Goal: Task Accomplishment & Management: Manage account settings

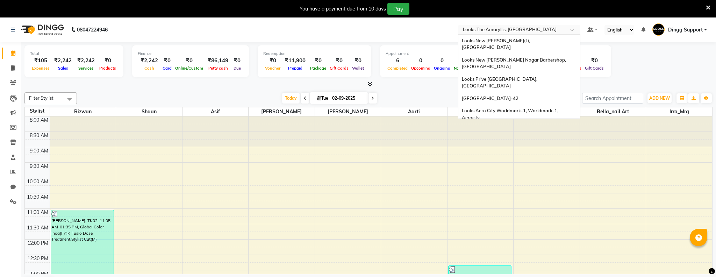
click at [539, 32] on input "text" at bounding box center [512, 30] width 101 height 7
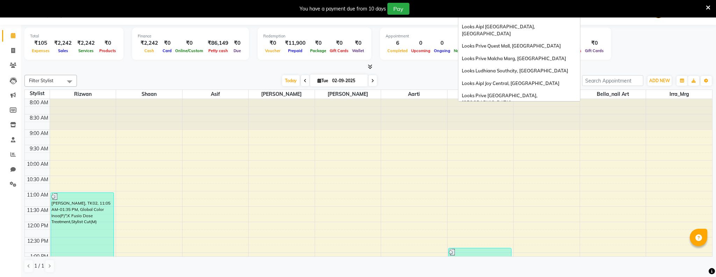
scroll to position [509, 0]
click at [519, 236] on div "Looks Powai, [GEOGRAPHIC_DATA], [GEOGRAPHIC_DATA], [GEOGRAPHIC_DATA]" at bounding box center [519, 245] width 122 height 19
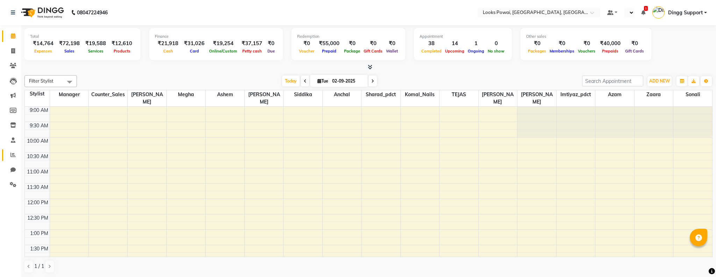
click at [11, 155] on icon at bounding box center [12, 154] width 5 height 5
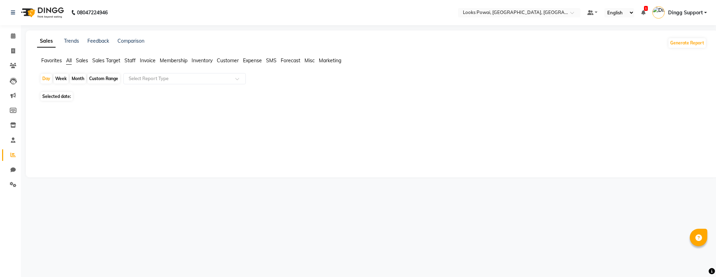
select select "en"
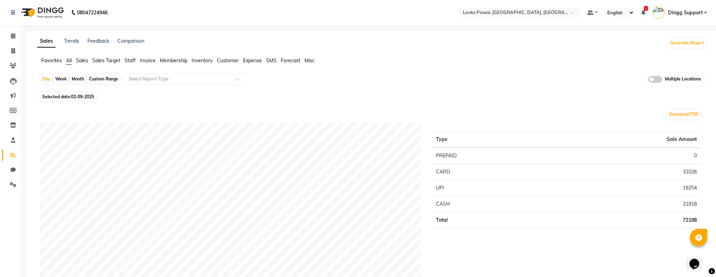
click at [80, 97] on span "02-09-2025" at bounding box center [82, 96] width 23 height 5
select select "9"
select select "2025"
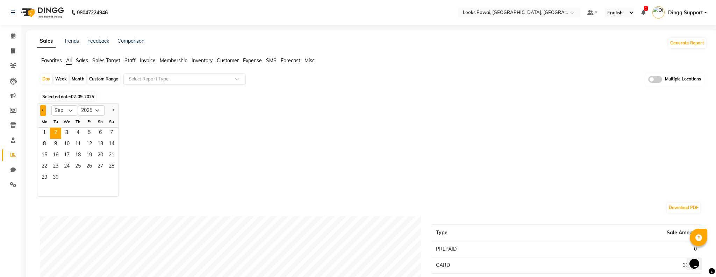
click at [42, 107] on button "Previous month" at bounding box center [43, 110] width 6 height 11
click at [114, 110] on button "Next month" at bounding box center [113, 110] width 6 height 11
select select "7"
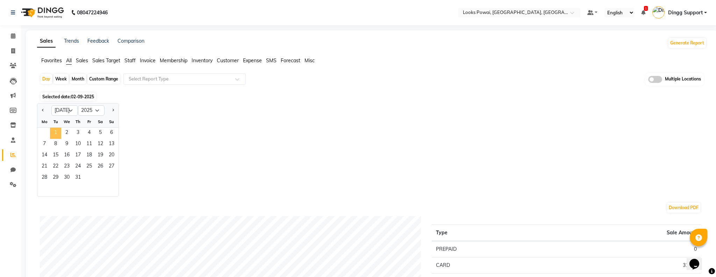
click at [56, 129] on span "1" at bounding box center [55, 133] width 11 height 11
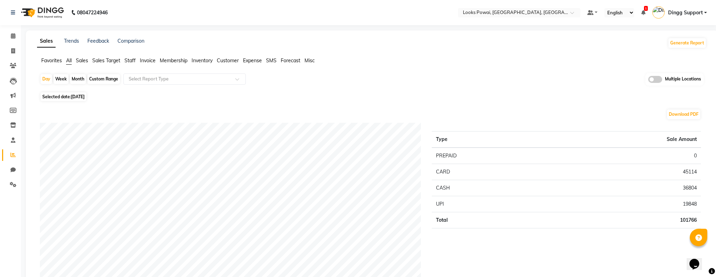
click at [83, 62] on span "Sales" at bounding box center [82, 60] width 12 height 6
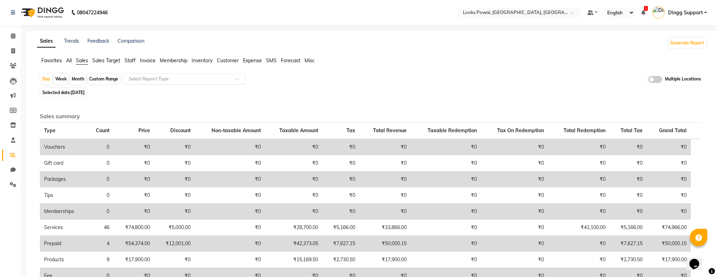
click at [183, 79] on input "text" at bounding box center [177, 79] width 101 height 7
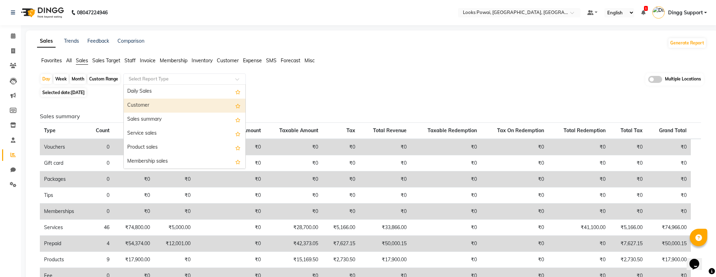
click at [332, 90] on div "Selected date: [DATE]" at bounding box center [373, 92] width 667 height 7
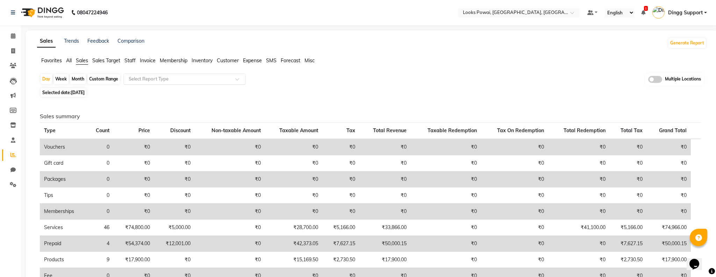
click at [163, 77] on input "text" at bounding box center [177, 79] width 101 height 7
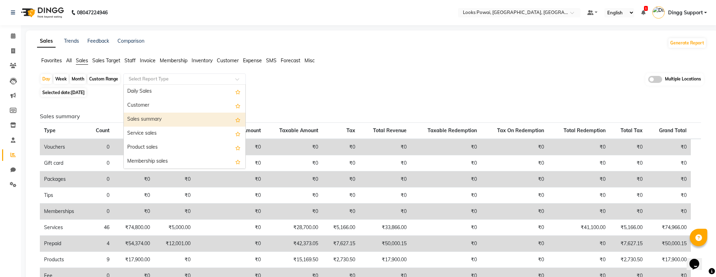
click at [163, 118] on div "Sales summary" at bounding box center [185, 120] width 122 height 14
select select "full_report"
select select "pdf"
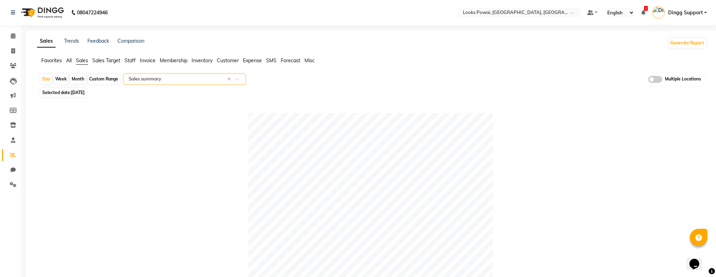
click at [144, 81] on input "text" at bounding box center [177, 79] width 101 height 7
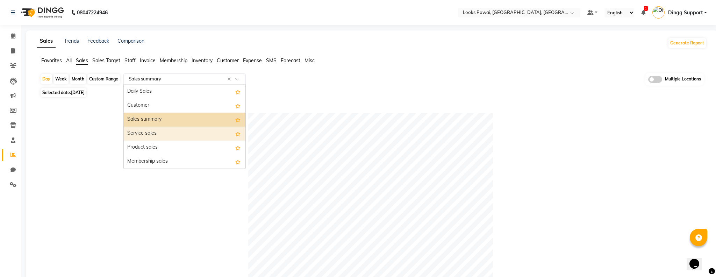
click at [160, 135] on div "Service sales" at bounding box center [185, 134] width 122 height 14
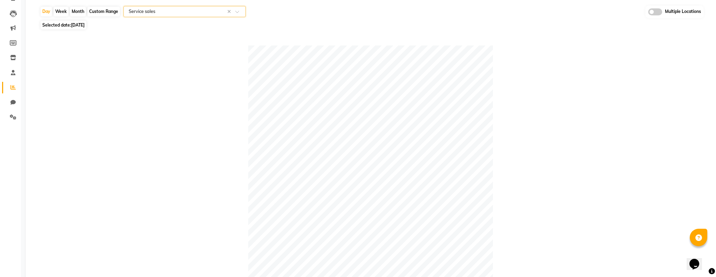
scroll to position [332, 0]
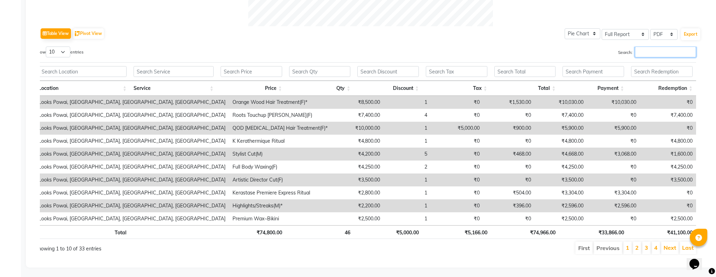
click at [647, 51] on input "Search:" at bounding box center [665, 52] width 61 height 11
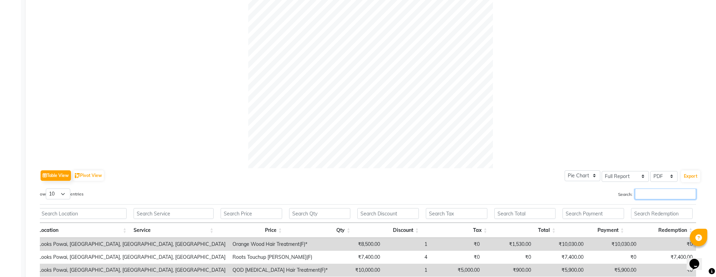
scroll to position [0, 0]
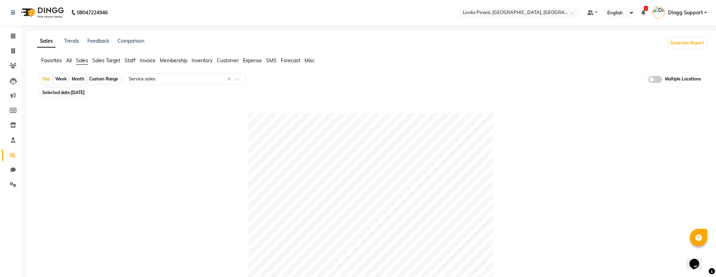
click at [145, 62] on span "Invoice" at bounding box center [148, 60] width 16 height 6
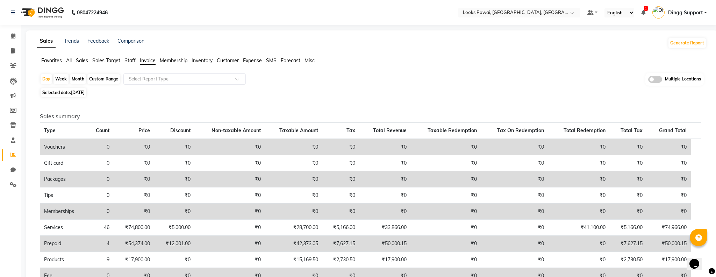
click at [204, 70] on app-reports "Favorites All Sales Sales Target Staff Invoice Membership Inventory Customer Ex…" at bounding box center [372, 232] width 678 height 351
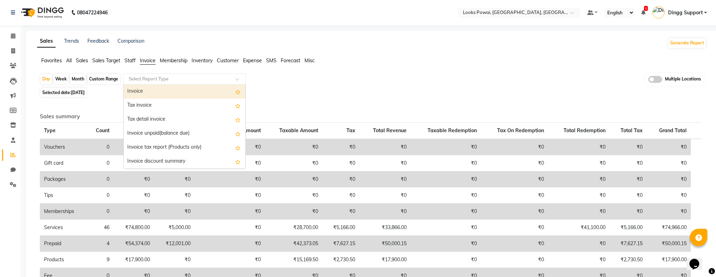
click at [196, 81] on input "text" at bounding box center [177, 79] width 101 height 7
click at [193, 89] on div "Invoice" at bounding box center [185, 92] width 122 height 14
select select "full_report"
select select "pdf"
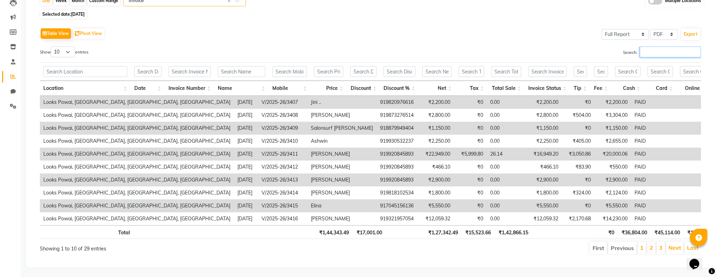
click at [650, 56] on input "Search:" at bounding box center [670, 52] width 61 height 11
paste input "2194"
type input "2194"
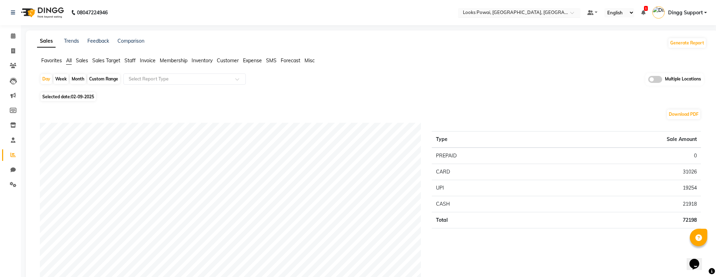
click at [556, 12] on input "text" at bounding box center [512, 13] width 101 height 7
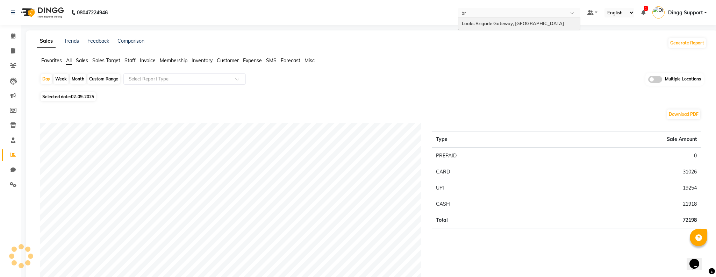
type input "b"
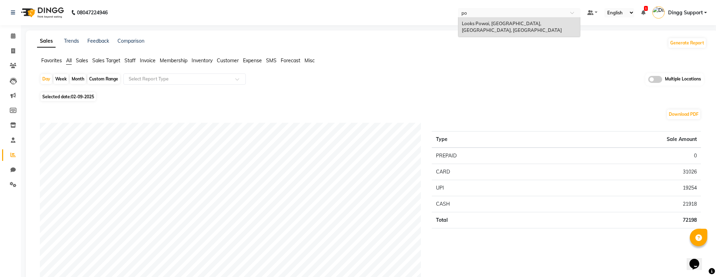
type input "pow"
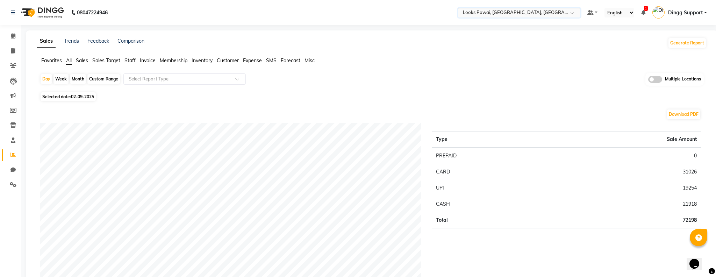
click at [77, 95] on span "02-09-2025" at bounding box center [82, 96] width 23 height 5
select select "9"
select select "2025"
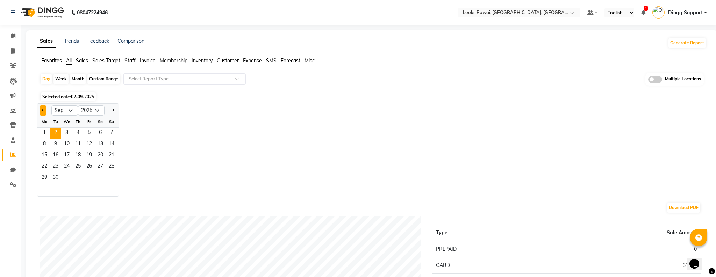
click at [42, 107] on button "Previous month" at bounding box center [43, 110] width 6 height 11
click at [41, 107] on button "Previous month" at bounding box center [43, 110] width 6 height 11
click at [44, 110] on span "Previous month" at bounding box center [43, 110] width 2 height 2
select select "6"
click at [109, 132] on span "1" at bounding box center [111, 133] width 11 height 11
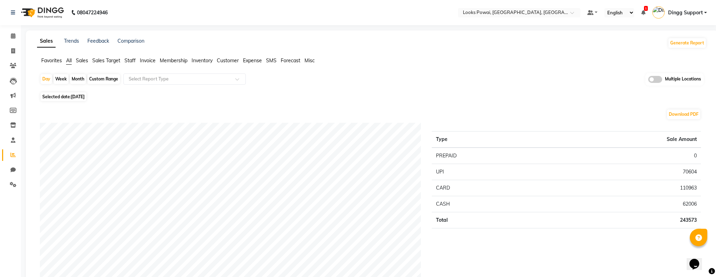
click at [147, 60] on span "Invoice" at bounding box center [148, 60] width 16 height 6
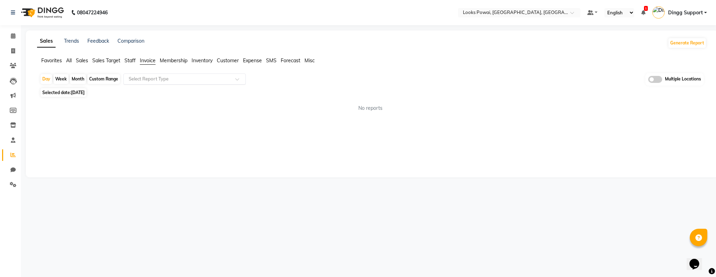
click at [185, 81] on input "text" at bounding box center [177, 79] width 101 height 7
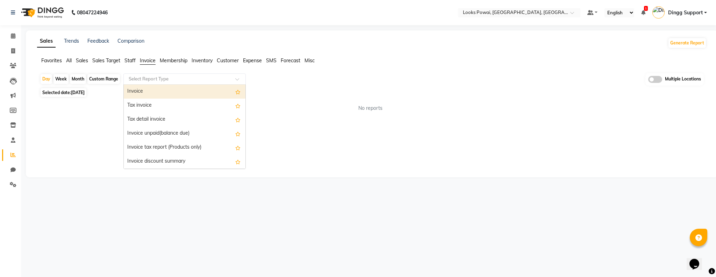
click at [183, 90] on div "Invoice" at bounding box center [185, 92] width 122 height 14
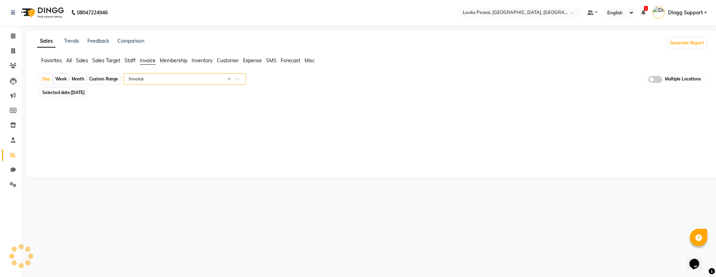
select select "full_report"
select select "pdf"
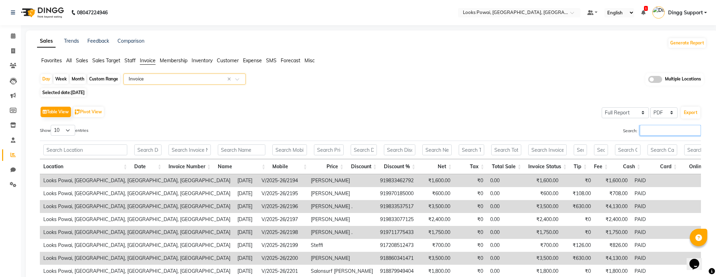
click at [649, 135] on input "Search:" at bounding box center [670, 130] width 61 height 11
paste input "2194"
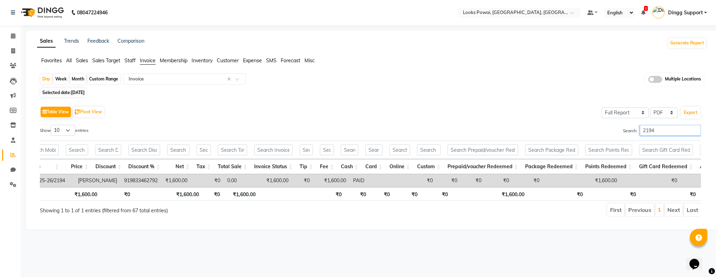
scroll to position [0, 145]
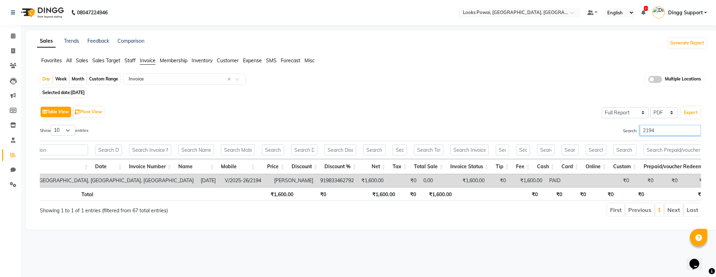
click at [669, 130] on input "2194" at bounding box center [670, 130] width 61 height 11
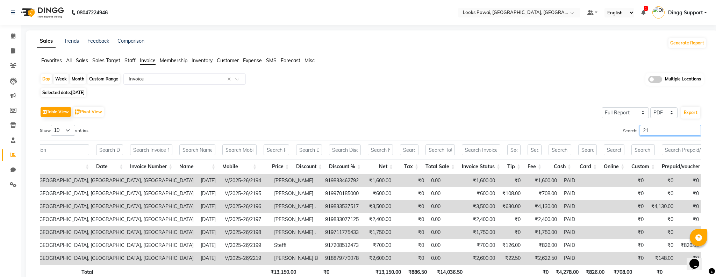
type input "2"
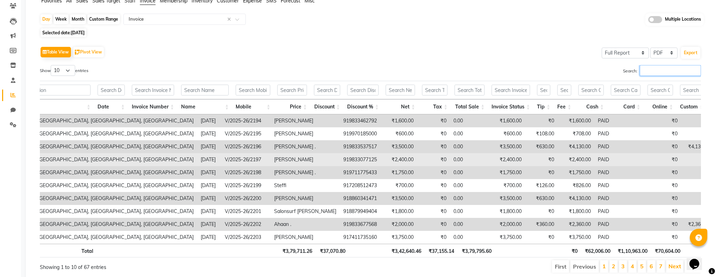
scroll to position [0, 55]
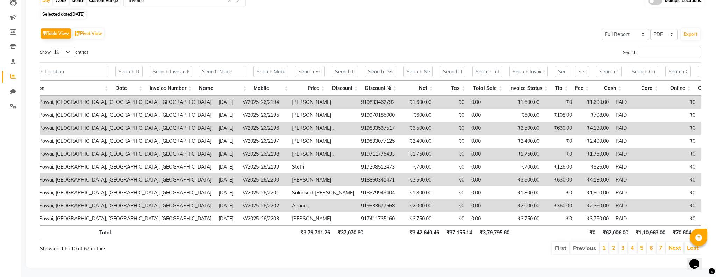
click at [354, 87] on th "Discount" at bounding box center [344, 88] width 33 height 15
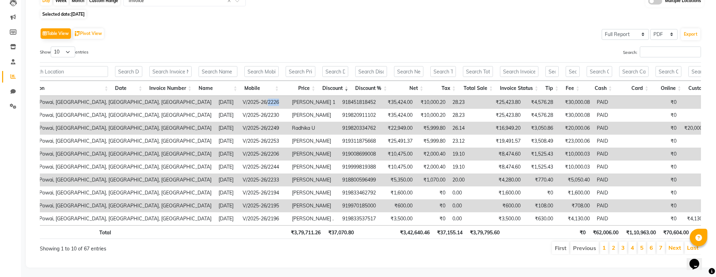
drag, startPoint x: 193, startPoint y: 102, endPoint x: 179, endPoint y: 102, distance: 14.0
click at [239, 102] on td "V/2025-26/2226" at bounding box center [263, 102] width 49 height 13
copy td "2226"
click at [239, 102] on td "V/2025-26/2226" at bounding box center [263, 102] width 49 height 13
drag, startPoint x: 195, startPoint y: 104, endPoint x: 159, endPoint y: 104, distance: 36.0
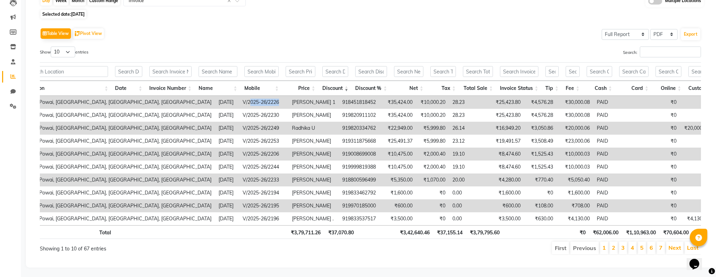
click at [239, 104] on td "V/2025-26/2226" at bounding box center [263, 102] width 49 height 13
copy td "025-26/2226"
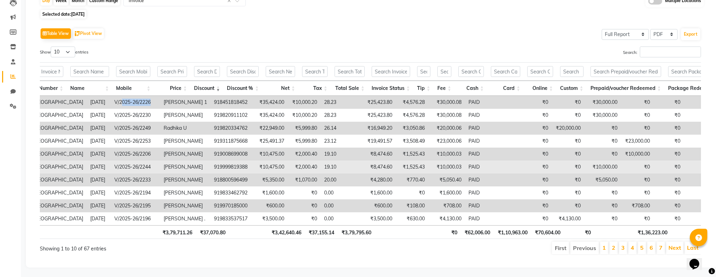
scroll to position [0, 153]
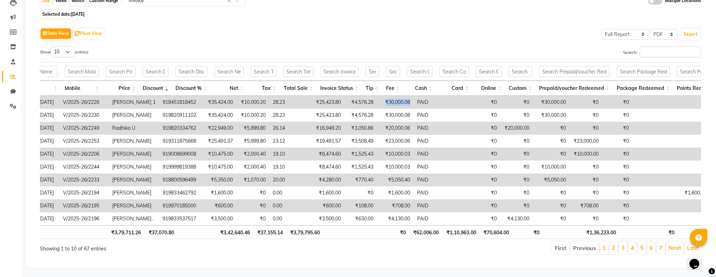
drag, startPoint x: 321, startPoint y: 101, endPoint x: 293, endPoint y: 102, distance: 27.3
click at [377, 102] on td "₹30,000.08" at bounding box center [395, 102] width 37 height 13
drag, startPoint x: 322, startPoint y: 102, endPoint x: 294, endPoint y: 103, distance: 27.6
click at [377, 103] on td "₹30,000.08" at bounding box center [395, 102] width 37 height 13
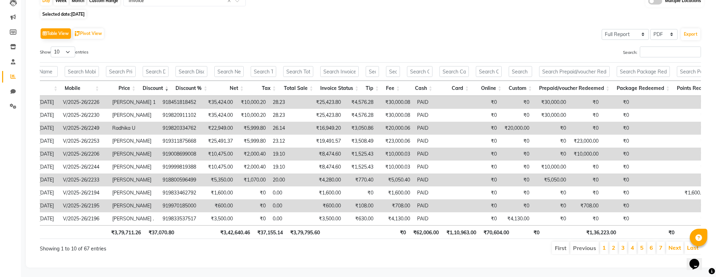
click at [414, 103] on td "PAID" at bounding box center [436, 102] width 45 height 13
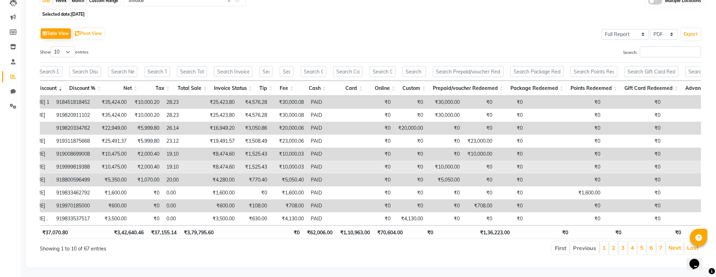
scroll to position [0, 0]
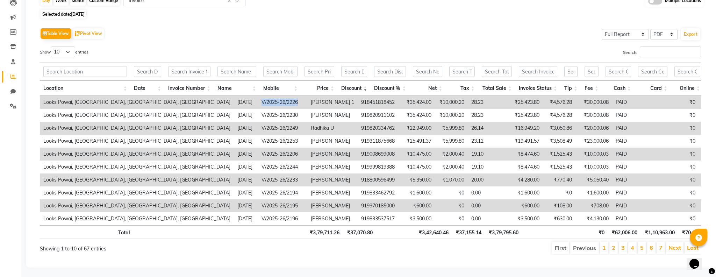
drag, startPoint x: 210, startPoint y: 101, endPoint x: 169, endPoint y: 102, distance: 40.9
click at [258, 102] on td "V/2025-26/2226" at bounding box center [282, 102] width 49 height 13
copy td "V/2025-26/2226"
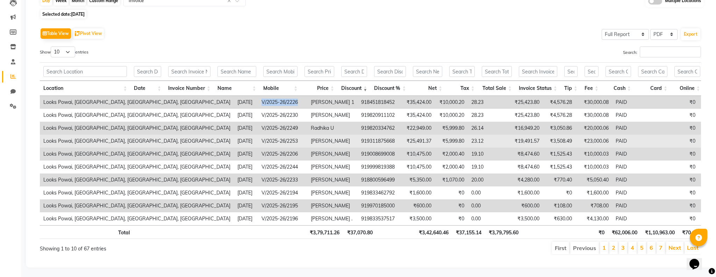
copy td "V/2025-26/2226"
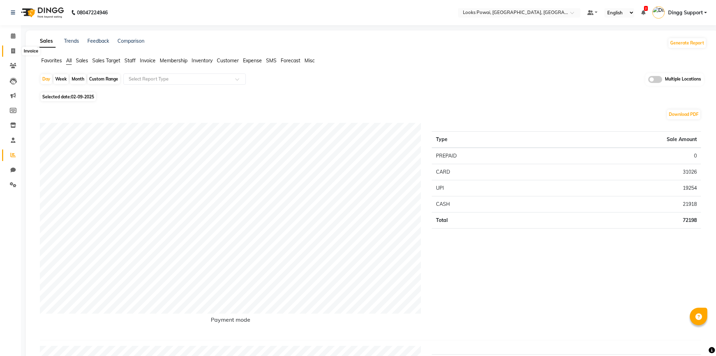
click at [12, 53] on icon at bounding box center [13, 50] width 4 height 5
select select "7408"
select select "service"
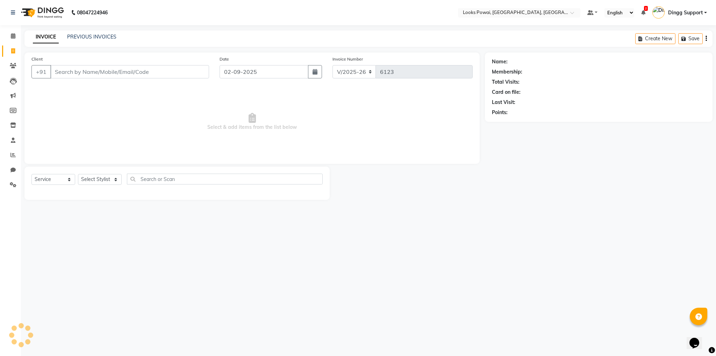
click at [129, 73] on input "Client" at bounding box center [129, 71] width 159 height 13
type input "V/2025-26/2226"
click at [84, 37] on link "PREVIOUS INVOICES" at bounding box center [91, 37] width 49 height 6
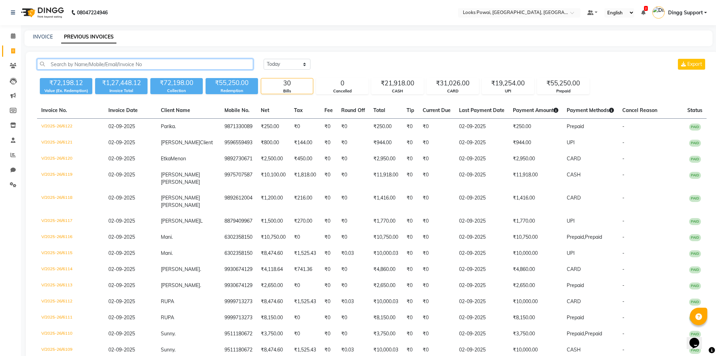
click at [149, 64] on input "text" at bounding box center [145, 64] width 216 height 11
paste input "V/2025-26/2226"
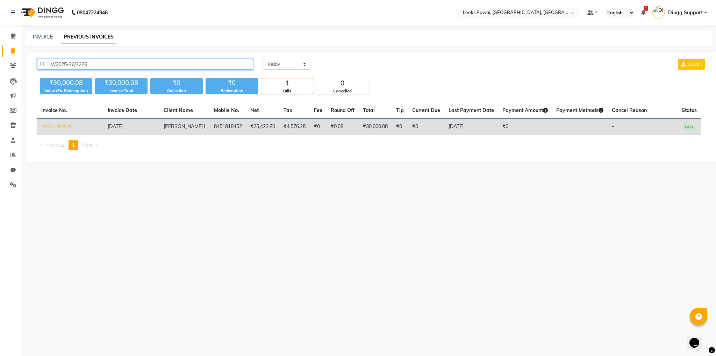
type input "V/2025-26/2226"
click at [88, 122] on td "V/2025-26/2226" at bounding box center [70, 127] width 66 height 16
